Goal: Information Seeking & Learning: Learn about a topic

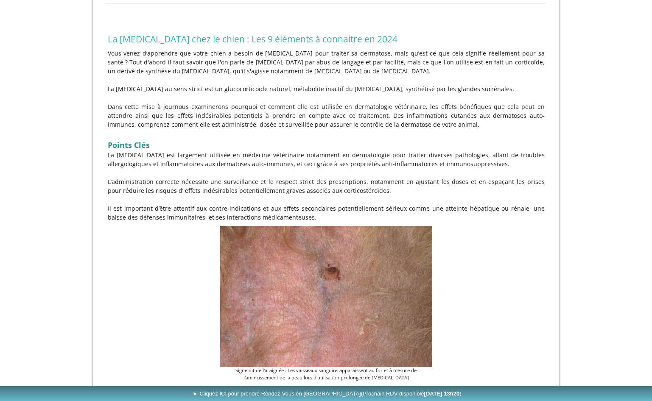
scroll to position [173, 0]
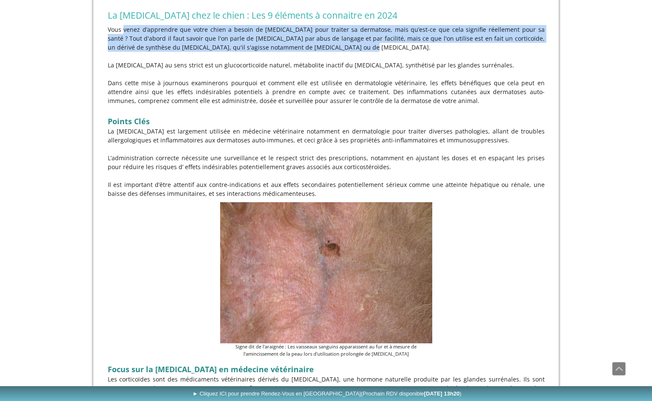
drag, startPoint x: 107, startPoint y: 36, endPoint x: 258, endPoint y: 51, distance: 151.4
click at [258, 51] on div "Vous venez d’apprendre que votre chien a besoin de [MEDICAL_DATA] pour traiter …" at bounding box center [326, 111] width 441 height 177
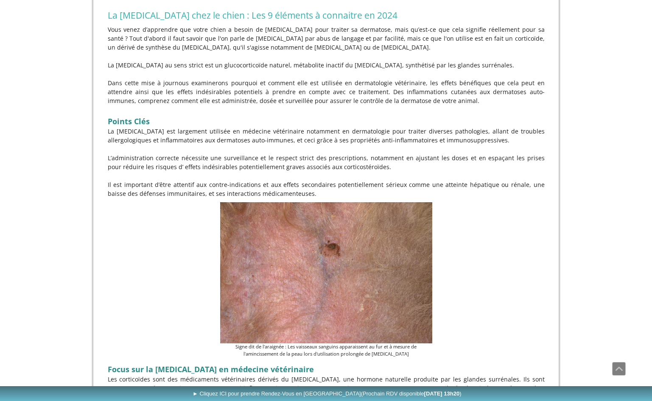
click at [258, 51] on p "Vous venez d’apprendre que votre chien a besoin de [MEDICAL_DATA] pour traiter …" at bounding box center [326, 38] width 437 height 27
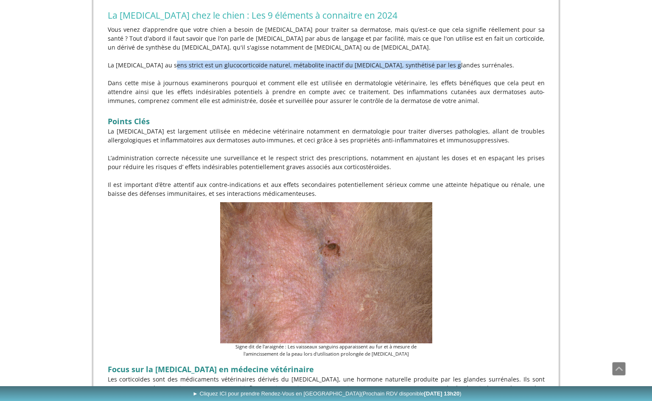
drag, startPoint x: 154, startPoint y: 69, endPoint x: 404, endPoint y: 70, distance: 250.3
click at [404, 70] on p "La [MEDICAL_DATA] au sens strict est un glucocorticoïde naturel, métabolite ina…" at bounding box center [326, 65] width 437 height 9
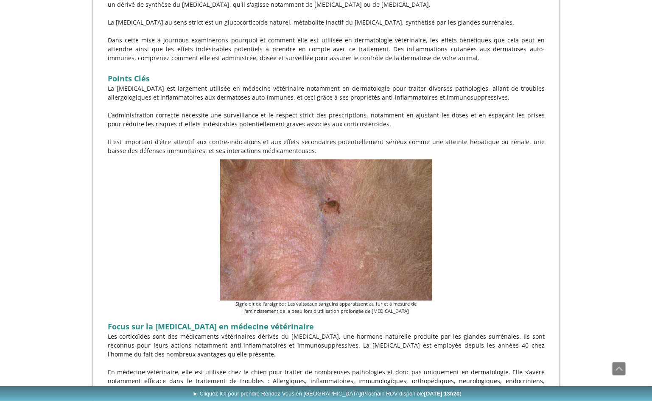
scroll to position [216, 0]
drag, startPoint x: 269, startPoint y: 25, endPoint x: 326, endPoint y: 27, distance: 56.5
click at [326, 26] on p "La [MEDICAL_DATA] au sens strict est un glucocorticoïde naturel, métabolite ina…" at bounding box center [326, 21] width 437 height 9
drag, startPoint x: 328, startPoint y: 25, endPoint x: 284, endPoint y: 23, distance: 43.8
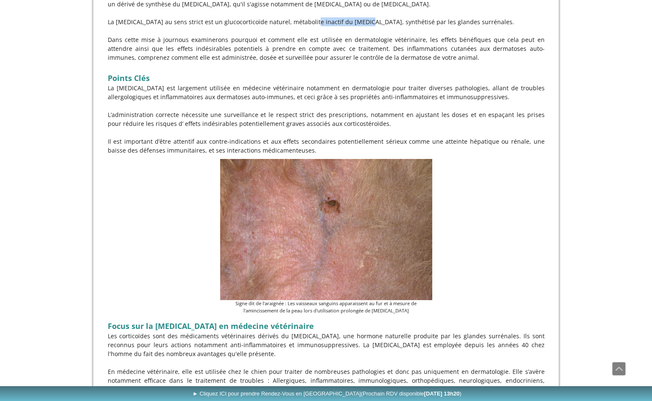
click at [284, 23] on p "La [MEDICAL_DATA] au sens strict est un glucocorticoïde naturel, métabolite ina…" at bounding box center [326, 21] width 437 height 9
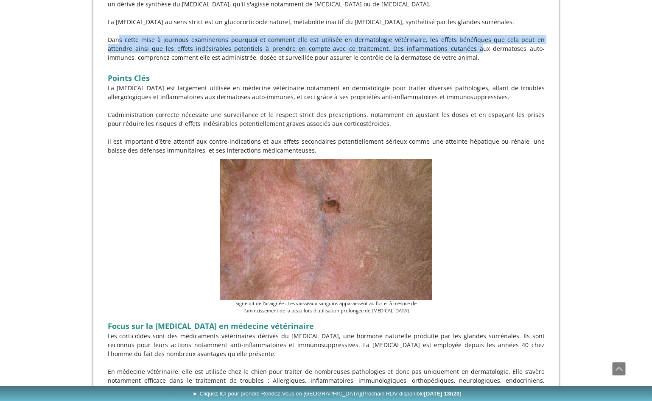
drag, startPoint x: 118, startPoint y: 42, endPoint x: 384, endPoint y: 54, distance: 266.7
click at [384, 54] on p "Dans cette mise à jour nous examinerons pourquoi et comment elle est utilisée e…" at bounding box center [326, 48] width 437 height 27
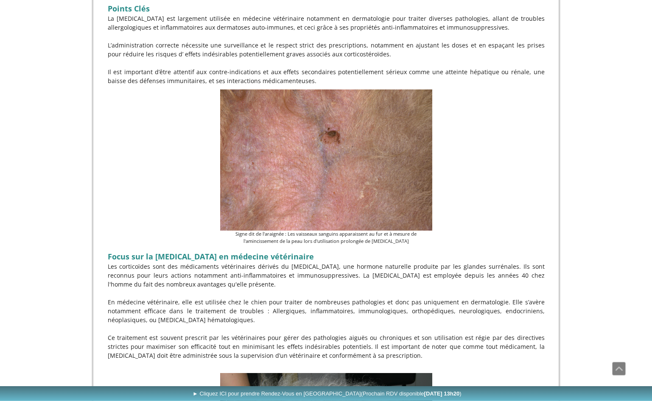
scroll to position [303, 0]
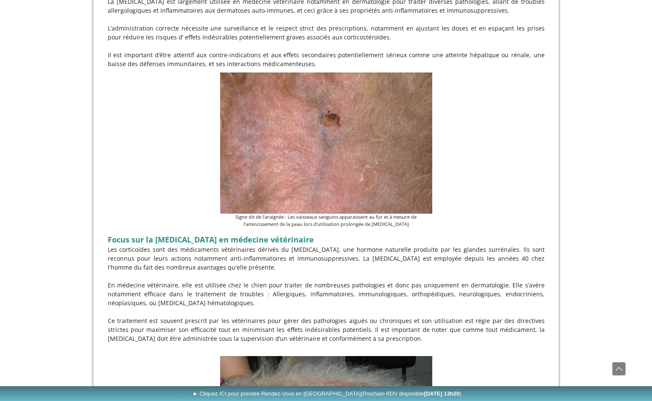
drag, startPoint x: 104, startPoint y: 60, endPoint x: 330, endPoint y: 65, distance: 225.3
click at [327, 55] on p "Il est important d’être attentif aux contre-indications et aux effets secondair…" at bounding box center [326, 59] width 437 height 18
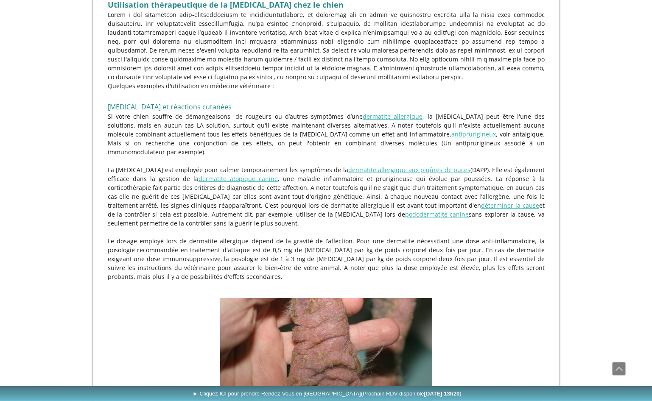
scroll to position [822, 0]
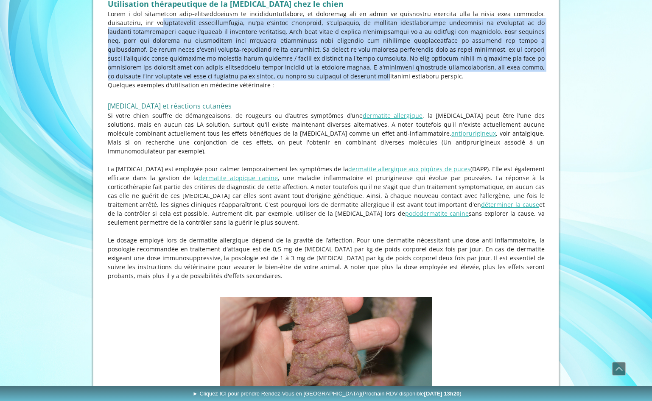
drag, startPoint x: 110, startPoint y: 20, endPoint x: 166, endPoint y: 69, distance: 75.1
click at [166, 69] on p at bounding box center [326, 44] width 437 height 71
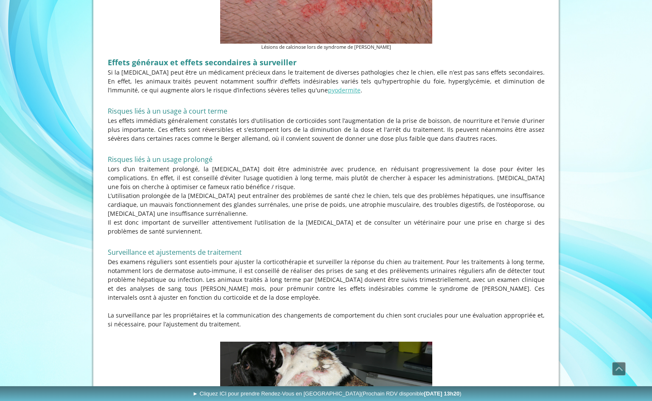
scroll to position [1817, 0]
drag, startPoint x: 104, startPoint y: 101, endPoint x: 471, endPoint y: 119, distance: 367.8
click at [471, 119] on div "Consultations EXCLUSIVEMENT en Dermatologie, Allergologie et Otologie Vétérinai…" at bounding box center [325, 97] width 465 height 3801
click at [471, 119] on p "Les effets immédiats généralement constatés lors d'utilisation de corticoïdes s…" at bounding box center [326, 129] width 437 height 27
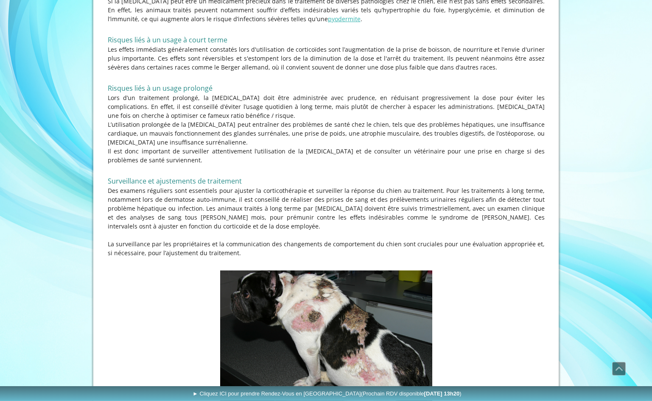
scroll to position [1904, 0]
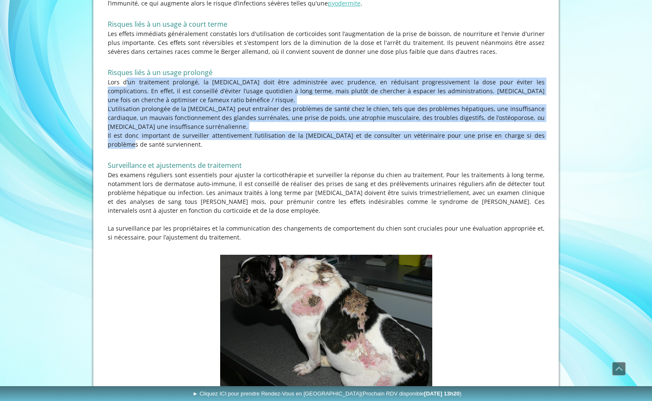
drag, startPoint x: 111, startPoint y: 62, endPoint x: 517, endPoint y: 114, distance: 409.7
click at [517, 114] on div "Effets généraux et effets secondaires à surveiller Si la [MEDICAL_DATA] peut êt…" at bounding box center [326, 109] width 441 height 287
click at [516, 131] on p "Il est donc important de surveiller attentivement l’utilisation de la [MEDICAL_…" at bounding box center [326, 140] width 437 height 18
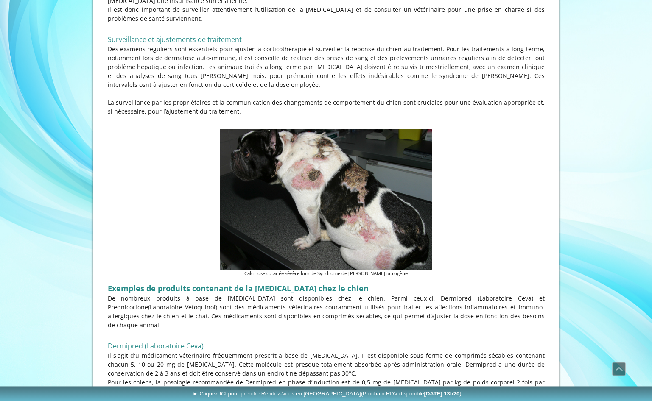
scroll to position [2034, 0]
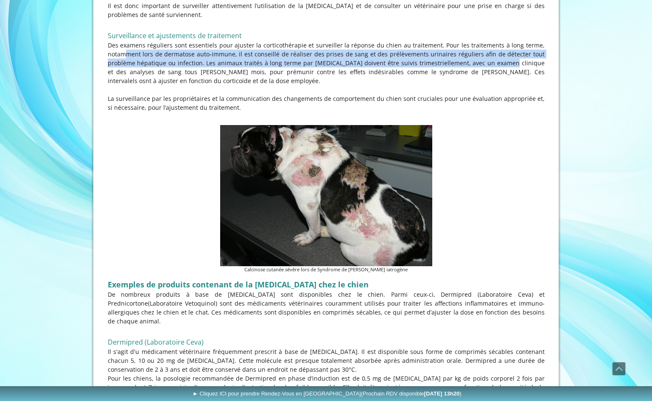
drag, startPoint x: 109, startPoint y: 30, endPoint x: 499, endPoint y: 42, distance: 390.0
click at [499, 42] on p "Des examens réguliers sont essentiels pour ajuster la corticothérapie et survei…" at bounding box center [326, 63] width 437 height 45
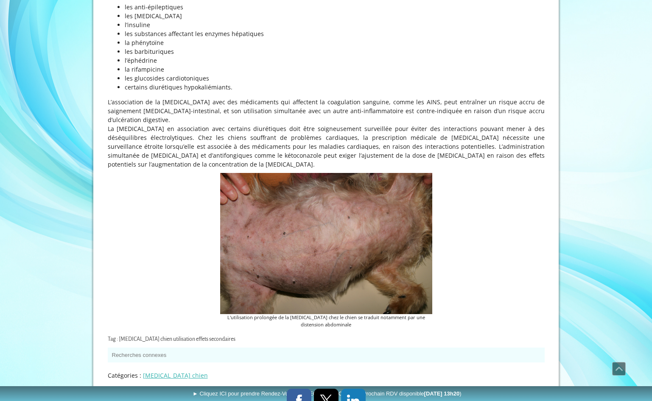
scroll to position [3355, 0]
